Goal: Information Seeking & Learning: Learn about a topic

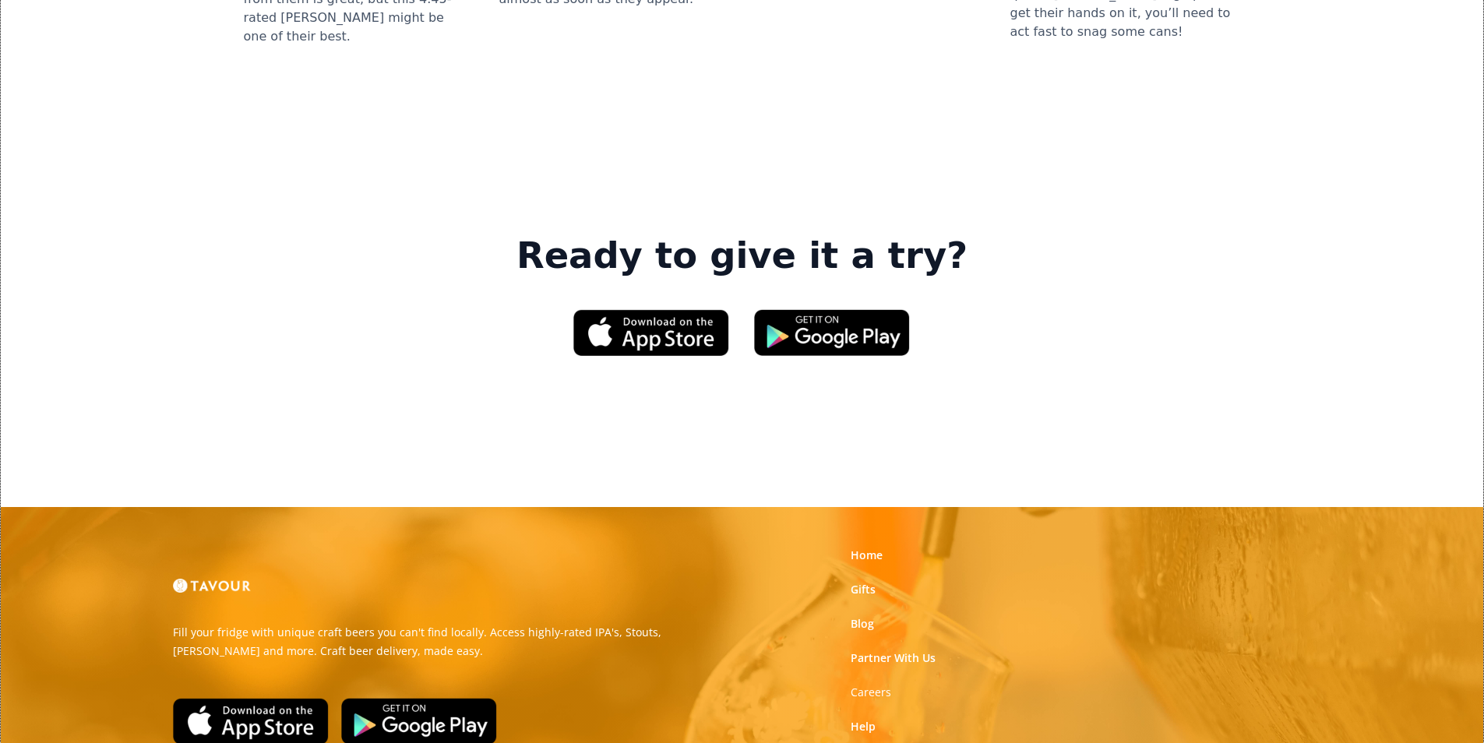
scroll to position [2358, 0]
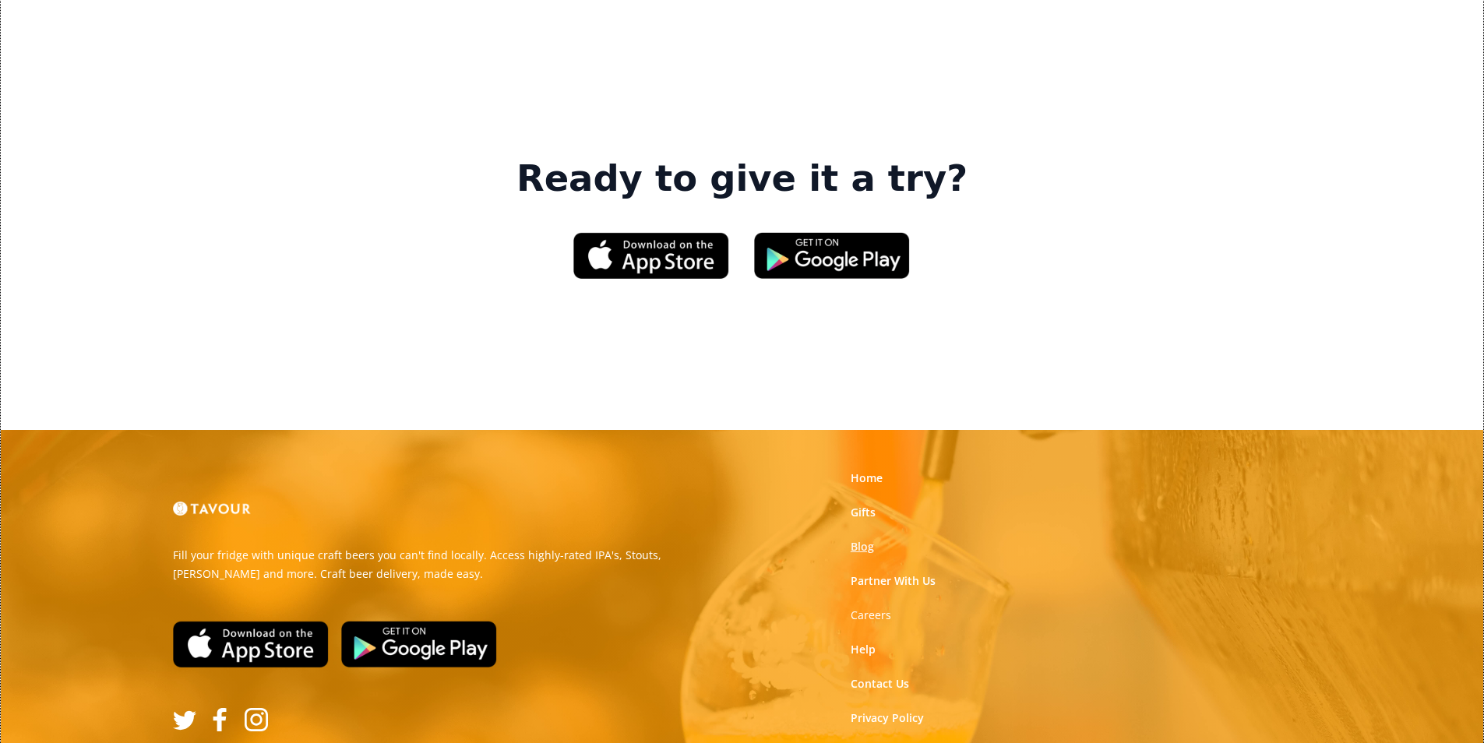
click at [858, 539] on link "Blog" at bounding box center [862, 547] width 23 height 16
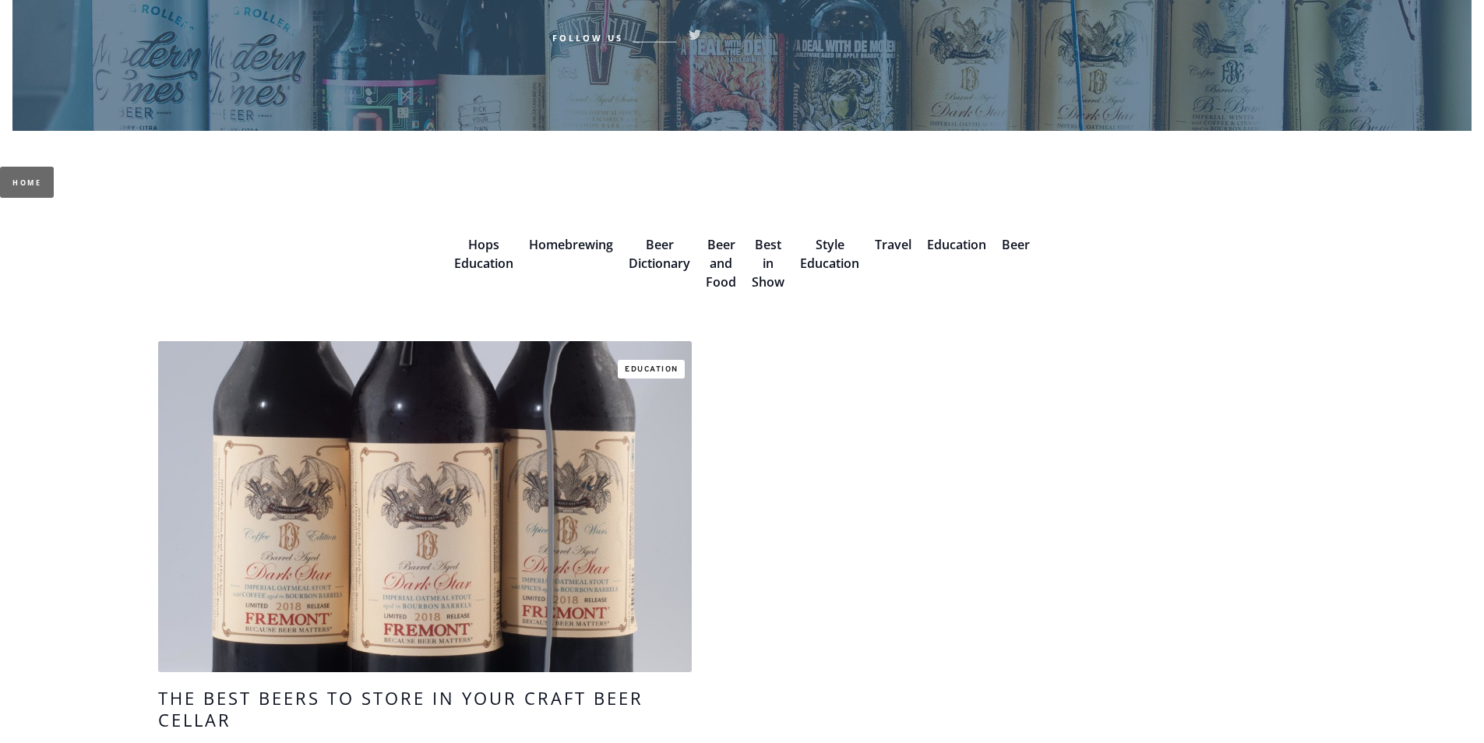
scroll to position [390, 0]
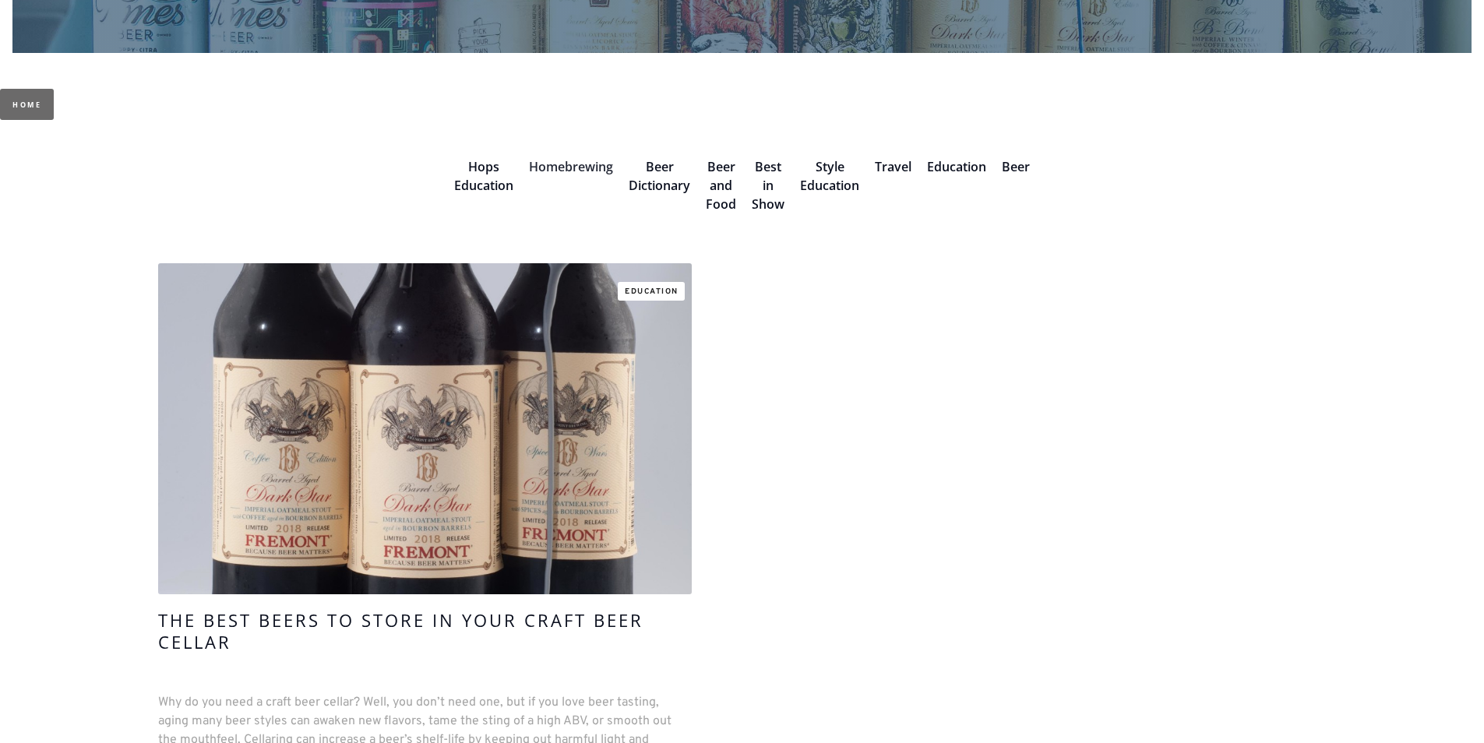
click at [563, 168] on link "Homebrewing" at bounding box center [571, 166] width 84 height 17
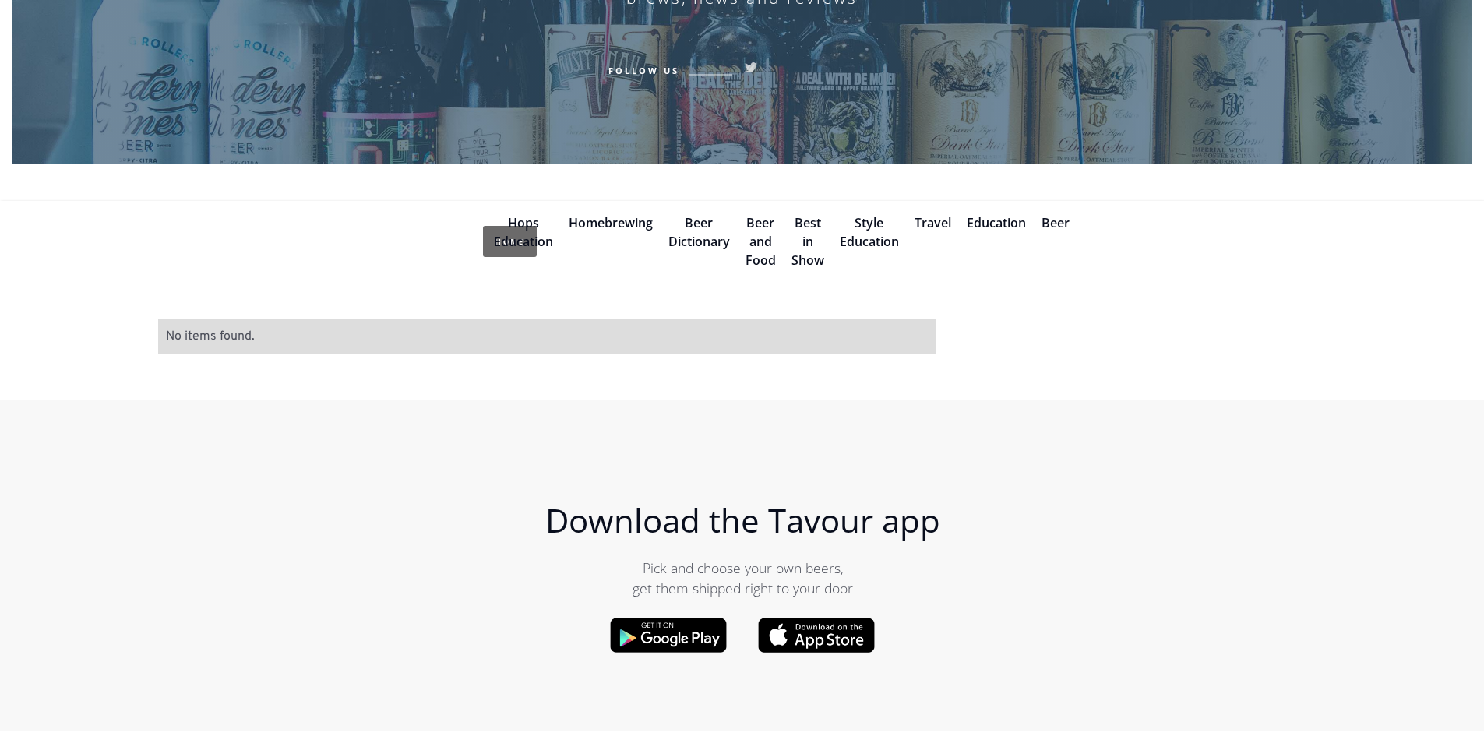
scroll to position [312, 0]
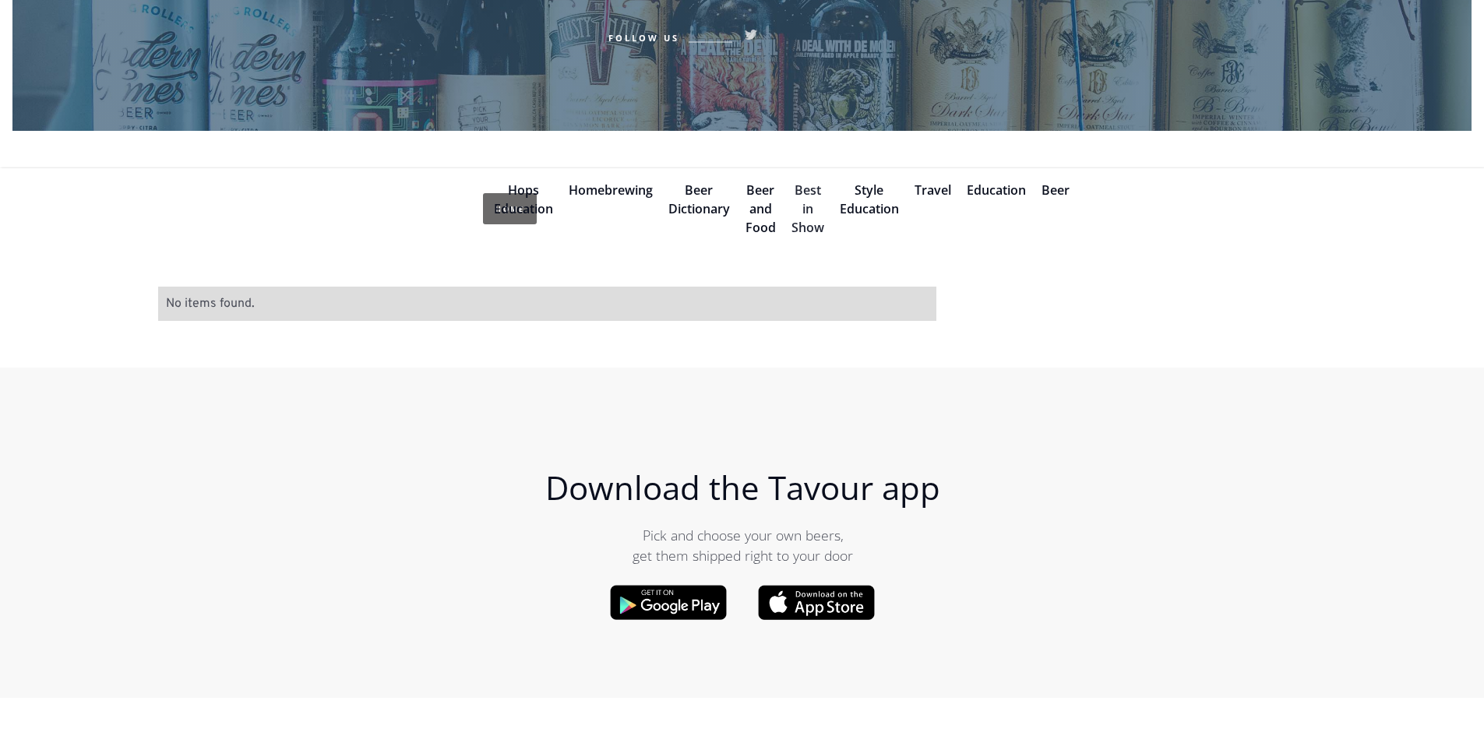
click at [818, 194] on link "Best in Show" at bounding box center [808, 209] width 33 height 55
